Goal: Task Accomplishment & Management: Manage account settings

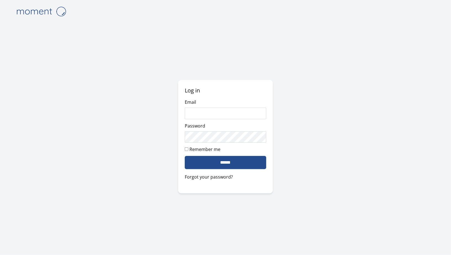
click at [201, 112] on input "Email" at bounding box center [225, 114] width 81 height 12
click at [216, 114] on input "Email" at bounding box center [225, 114] width 81 height 12
type input "**********"
click at [240, 166] on input "******" at bounding box center [225, 162] width 81 height 13
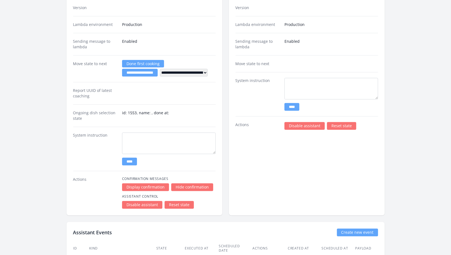
scroll to position [930, 0]
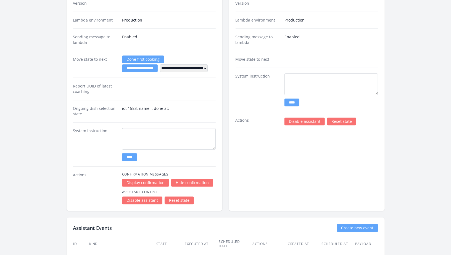
click at [294, 120] on link "Disable assistant" at bounding box center [305, 122] width 40 height 8
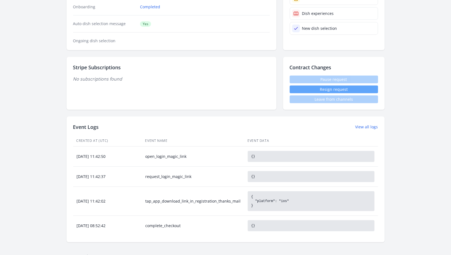
scroll to position [79, 0]
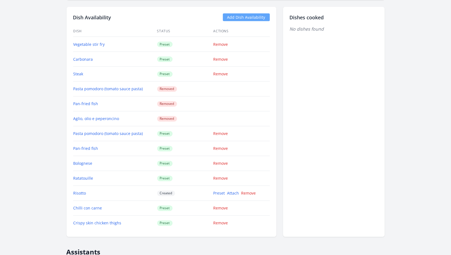
scroll to position [616, 0]
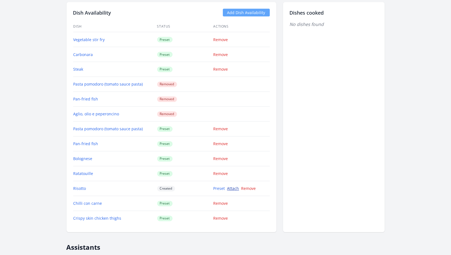
click at [230, 186] on link "Attach" at bounding box center [233, 188] width 12 height 5
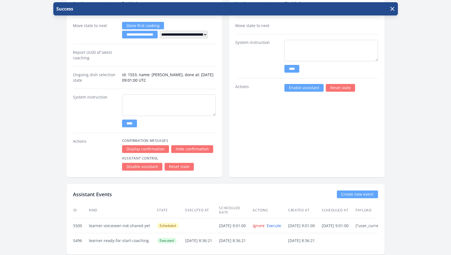
scroll to position [980, 0]
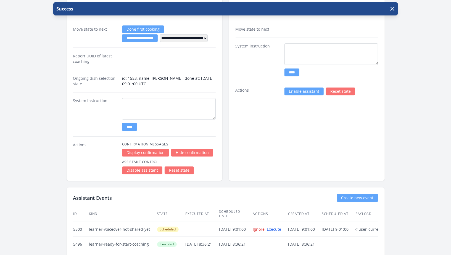
click at [305, 90] on link "Enable assistant" at bounding box center [304, 92] width 39 height 8
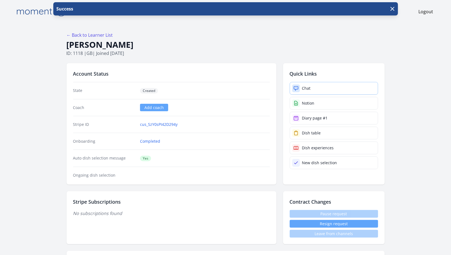
click at [314, 92] on link "Chat" at bounding box center [334, 88] width 88 height 13
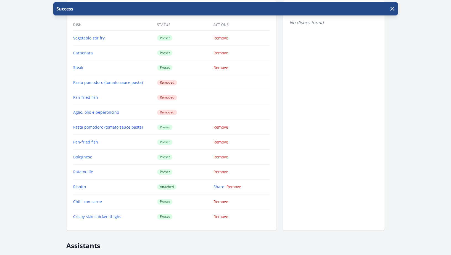
scroll to position [619, 0]
